Goal: Task Accomplishment & Management: Check status

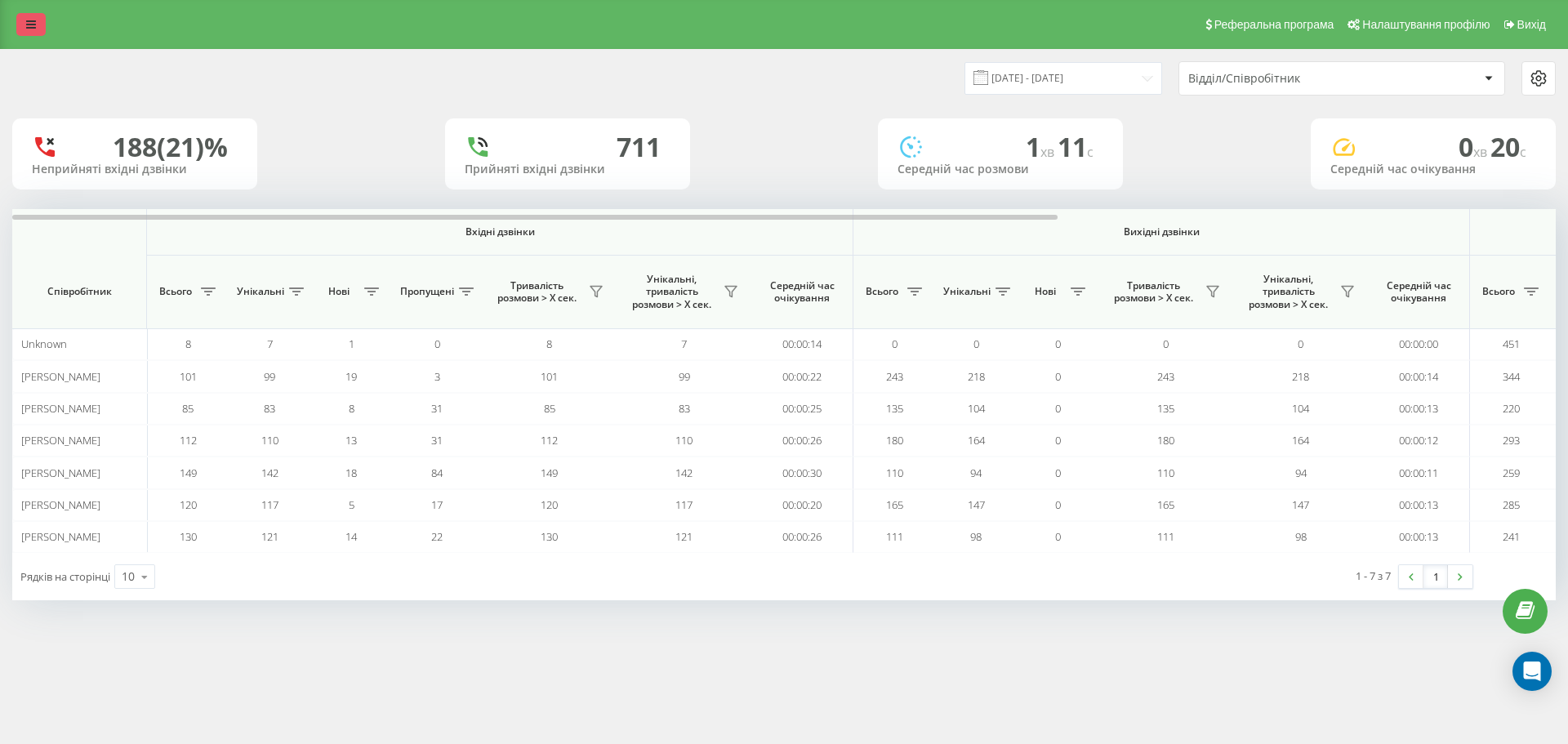
click at [22, 21] on link at bounding box center [31, 24] width 29 height 22
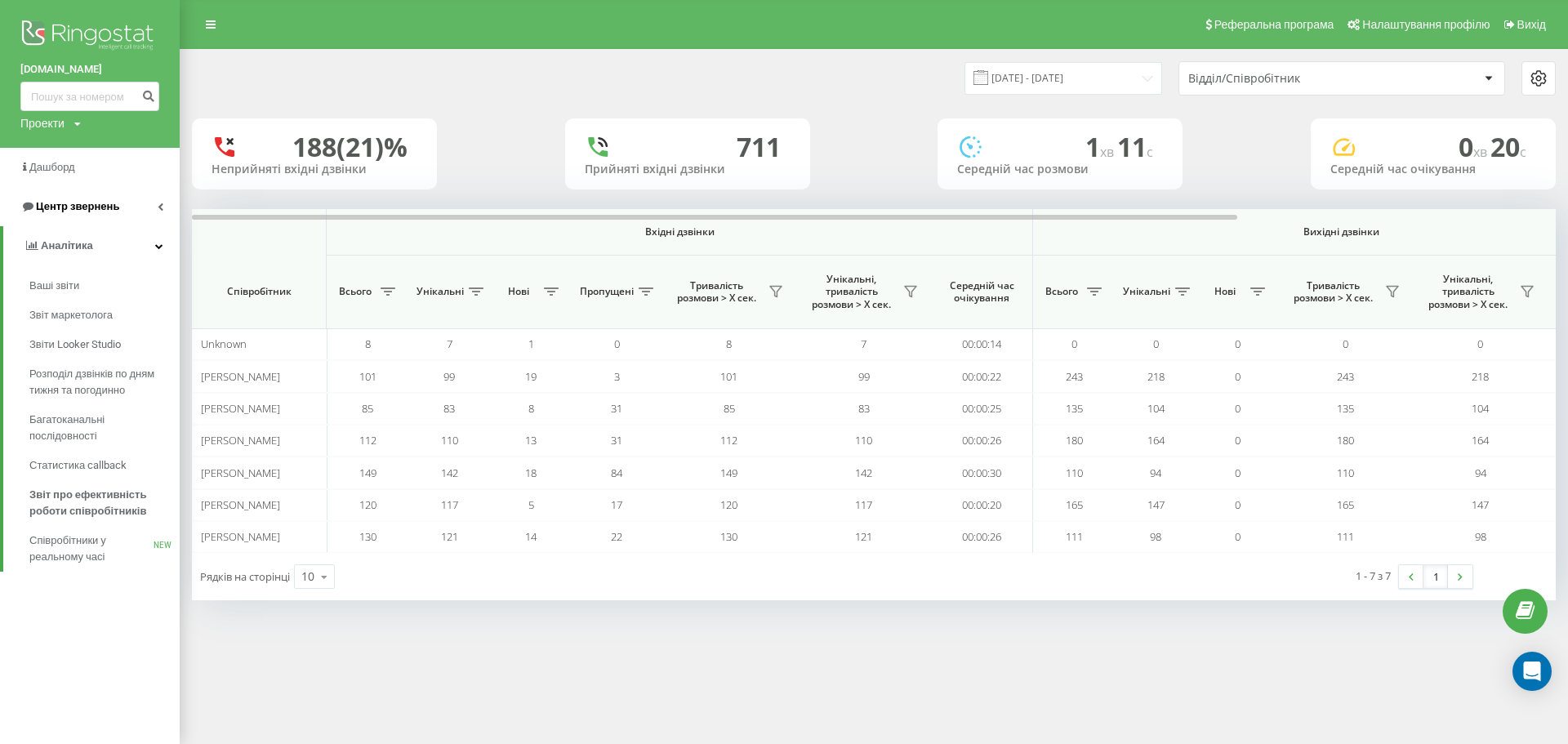
click at [116, 201] on link "Центр звернень" at bounding box center [90, 206] width 180 height 39
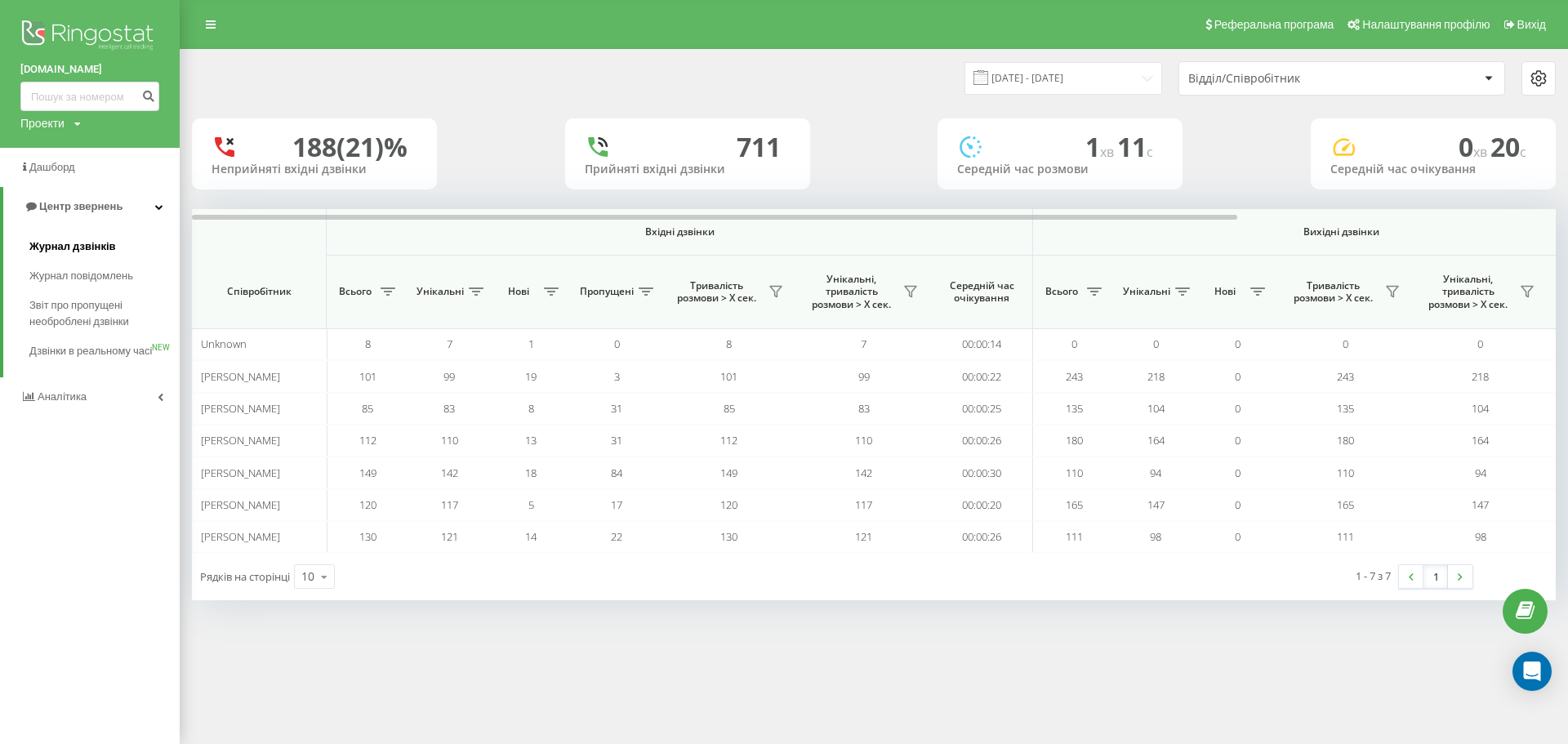
click at [124, 234] on link "Журнал дзвінків" at bounding box center [104, 246] width 151 height 29
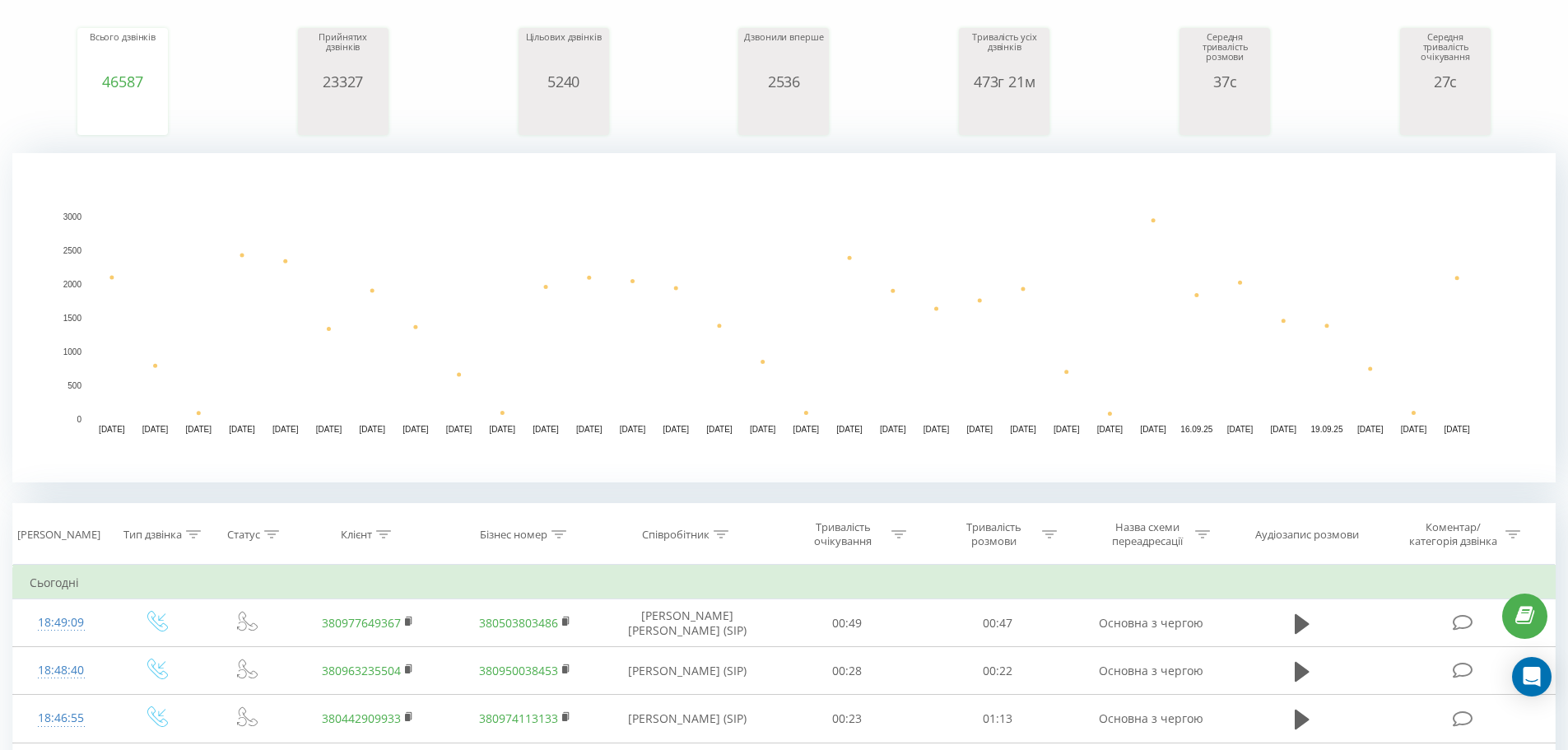
scroll to position [82, 0]
